Goal: Task Accomplishment & Management: Complete application form

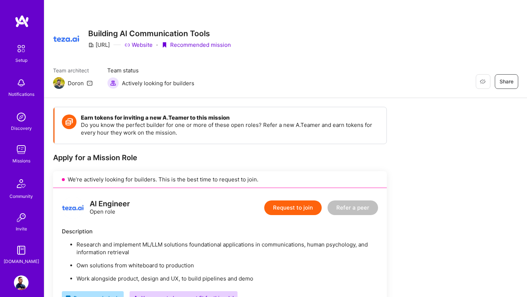
scroll to position [198, 0]
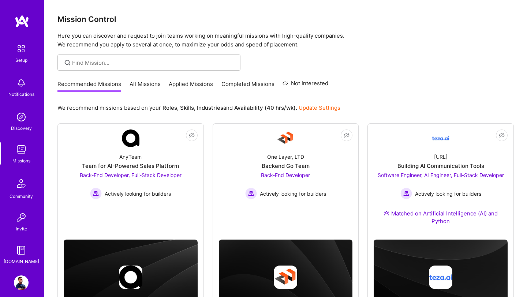
click at [187, 83] on link "Applied Missions" at bounding box center [191, 86] width 44 height 12
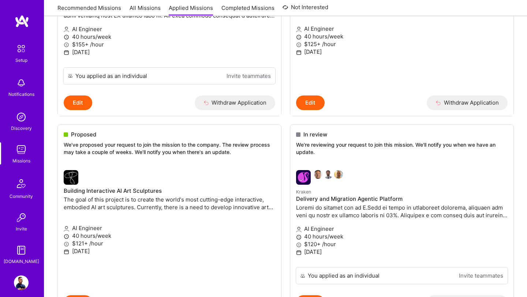
scroll to position [586, 0]
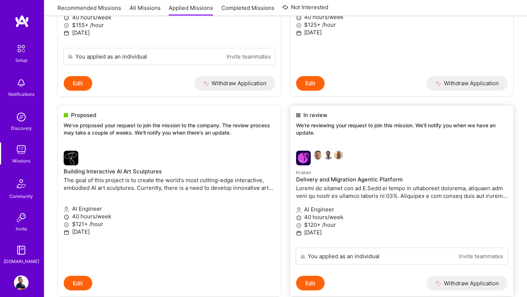
click at [358, 153] on div at bounding box center [366, 158] width 141 height 15
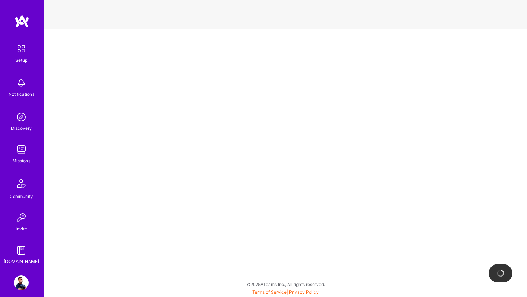
select select "US"
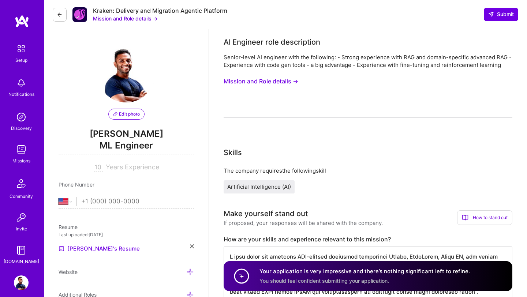
click at [276, 83] on button "Mission and Role details →" at bounding box center [261, 82] width 75 height 14
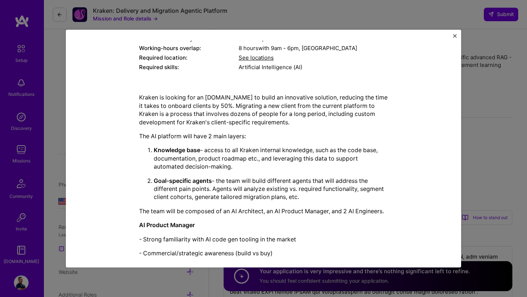
scroll to position [195, 0]
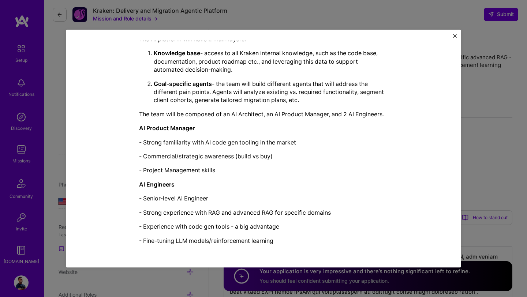
click at [131, 281] on div "Mission Description and Role Details AI Engineer role description Senior-level …" at bounding box center [263, 148] width 527 height 297
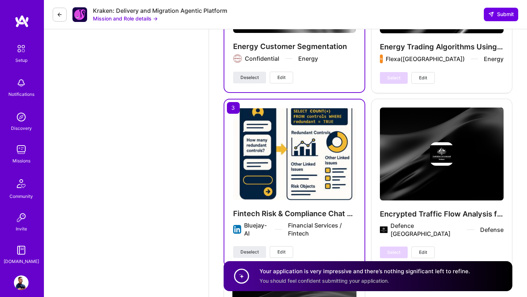
scroll to position [2023, 0]
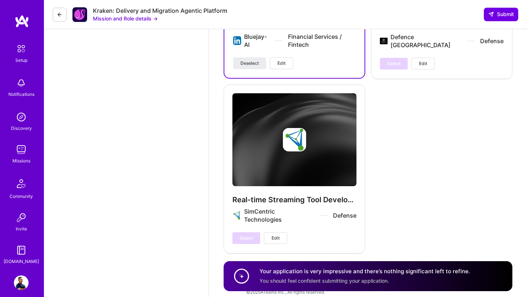
click at [15, 153] on img at bounding box center [21, 149] width 15 height 15
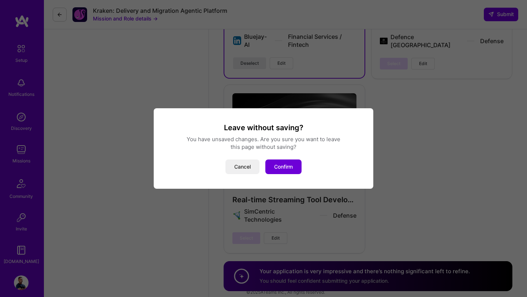
click at [248, 169] on button "Cancel" at bounding box center [242, 166] width 34 height 15
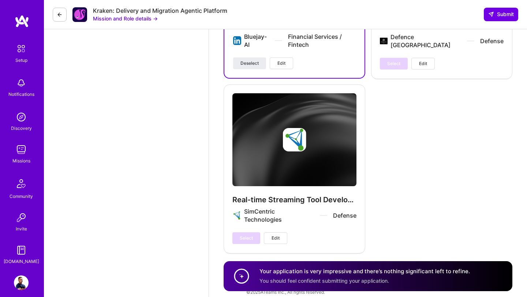
click at [24, 158] on div "Missions" at bounding box center [21, 161] width 18 height 8
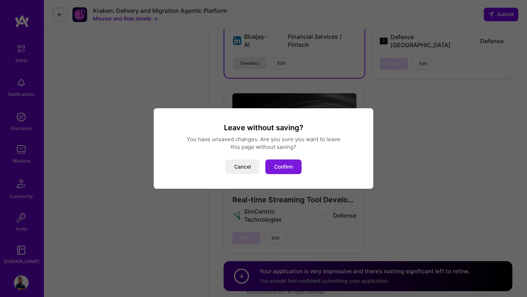
click at [281, 169] on button "Confirm" at bounding box center [283, 166] width 36 height 15
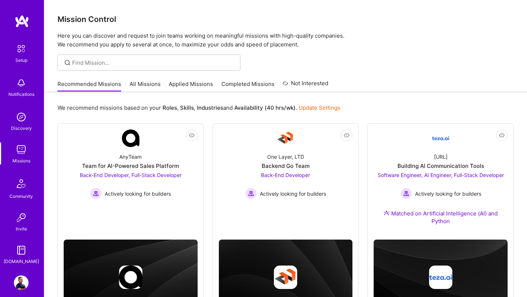
click at [153, 86] on link "All Missions" at bounding box center [144, 86] width 31 height 12
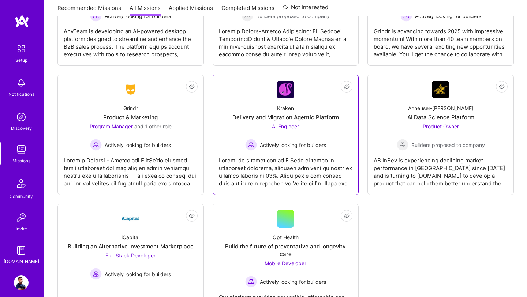
scroll to position [2217, 0]
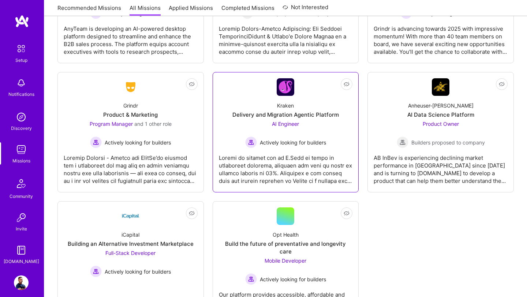
click at [270, 141] on span "Actively looking for builders" at bounding box center [293, 143] width 66 height 8
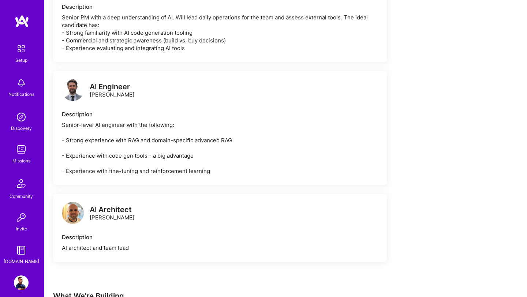
scroll to position [547, 0]
